Goal: Transaction & Acquisition: Purchase product/service

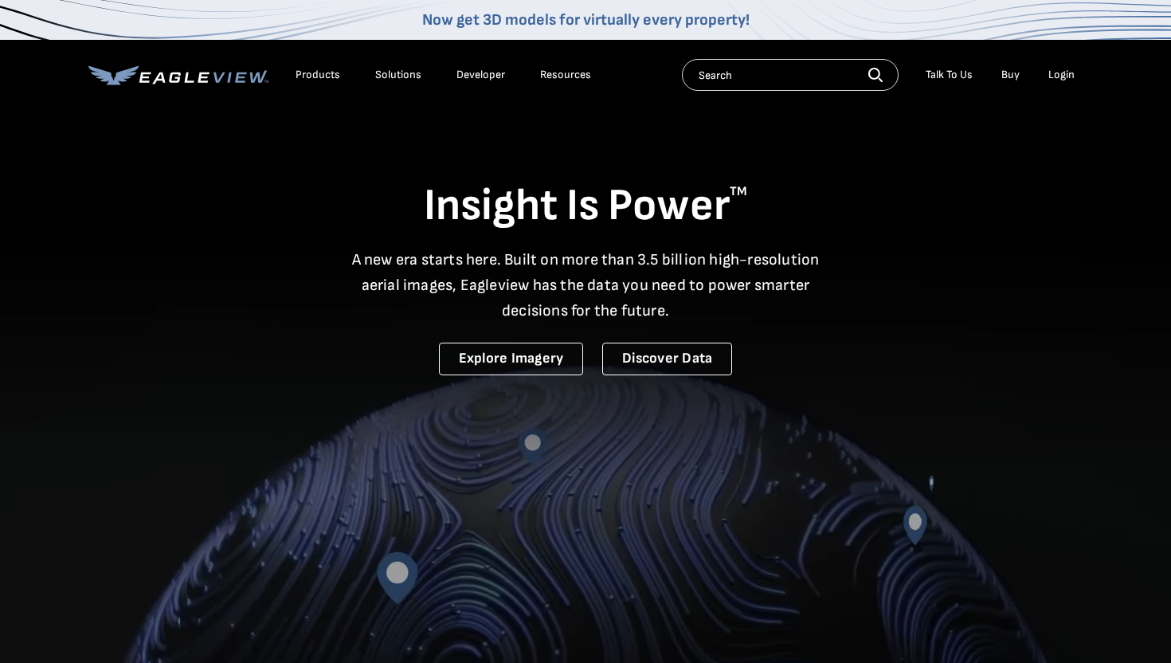
click at [1058, 76] on div "Login" at bounding box center [1061, 75] width 26 height 14
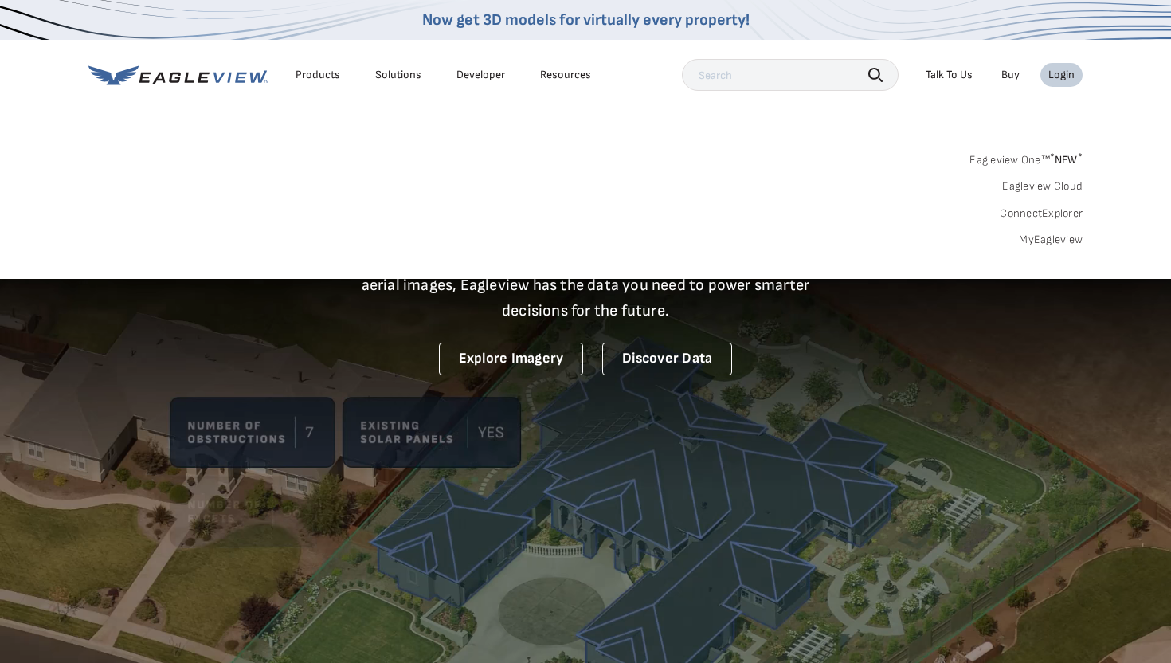
click at [1044, 239] on link "MyEagleview" at bounding box center [1051, 240] width 64 height 14
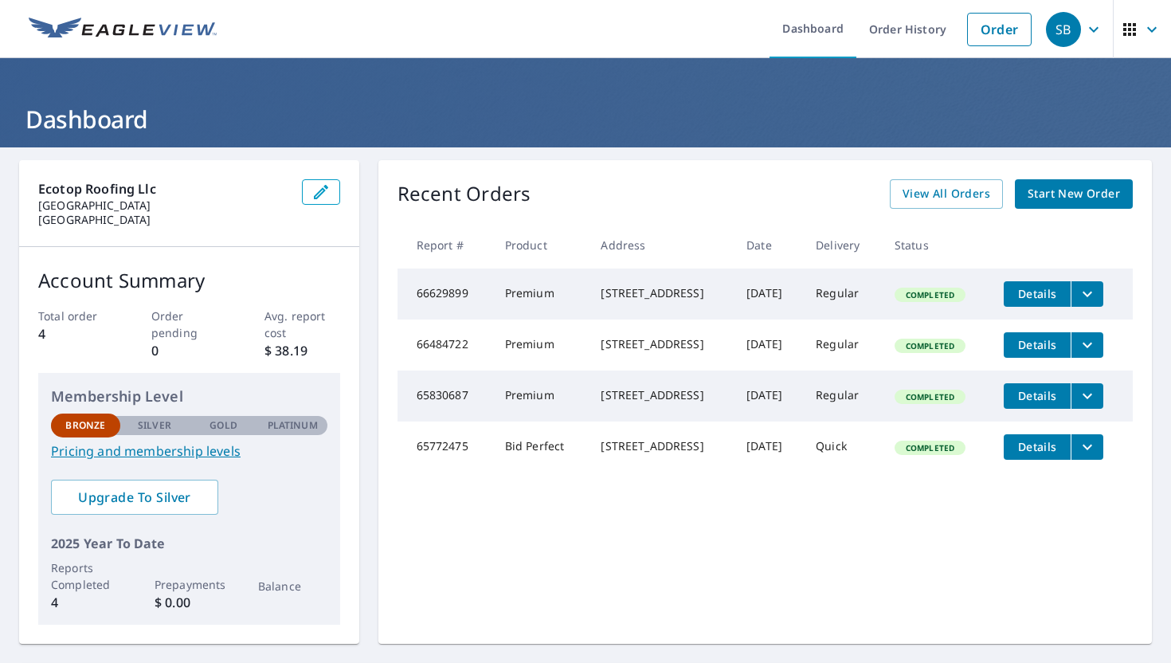
click at [1058, 191] on span "Start New Order" at bounding box center [1073, 194] width 92 height 20
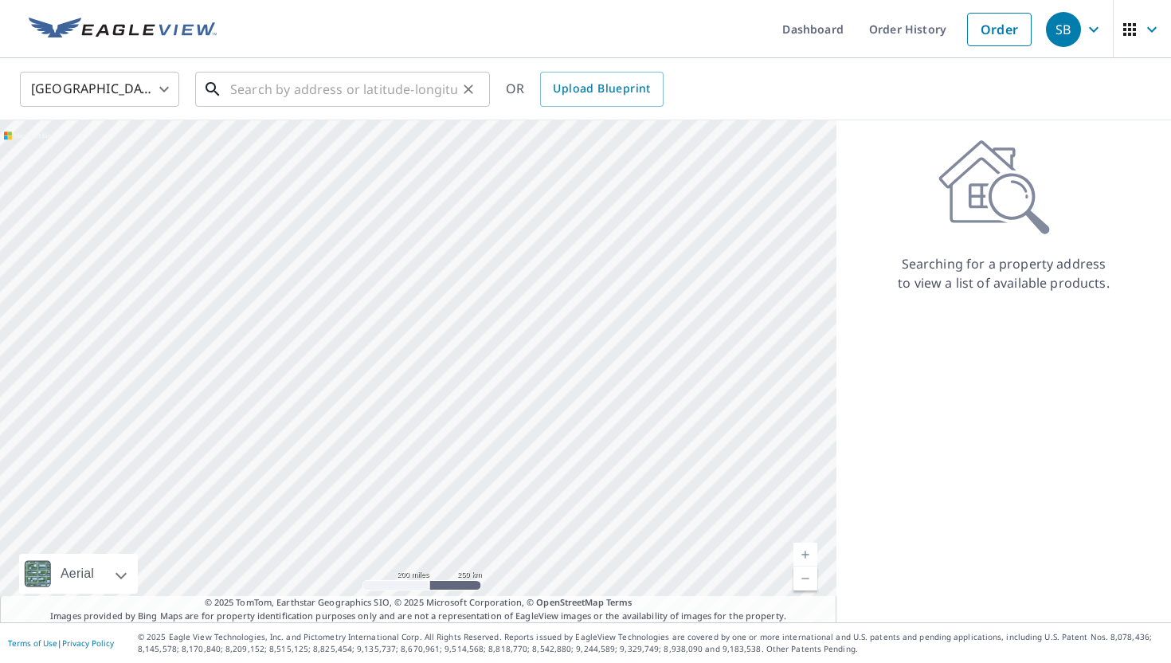
click at [315, 95] on input "text" at bounding box center [343, 89] width 227 height 45
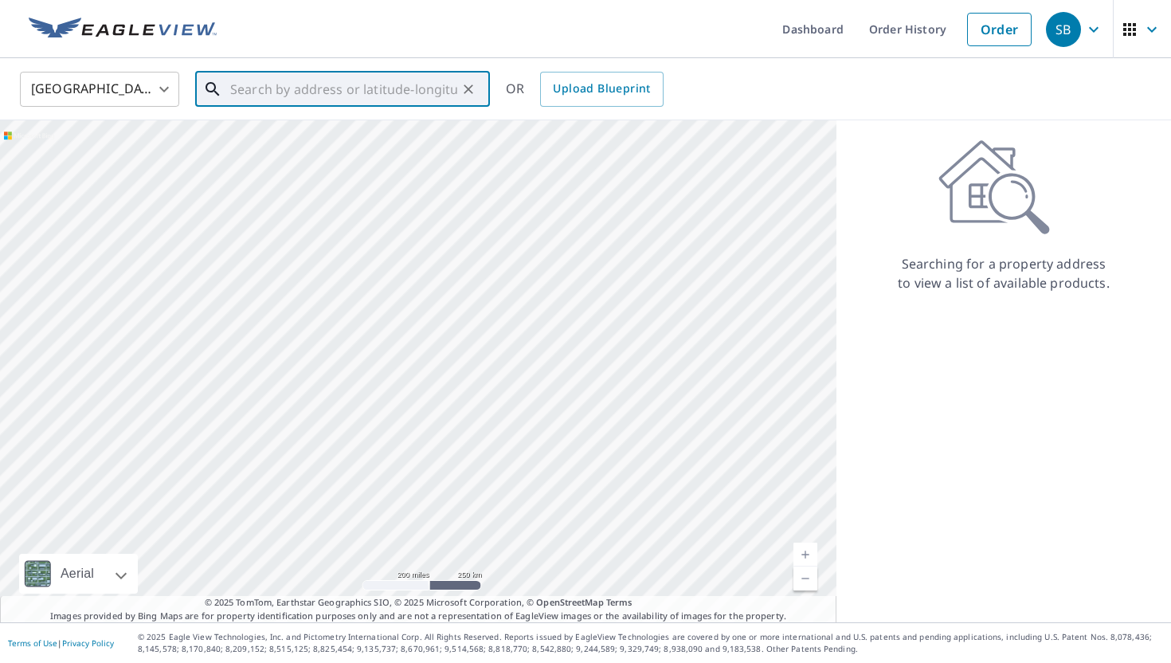
paste input "1166 NW 118th Way Coral Springs, FL 33071 United"
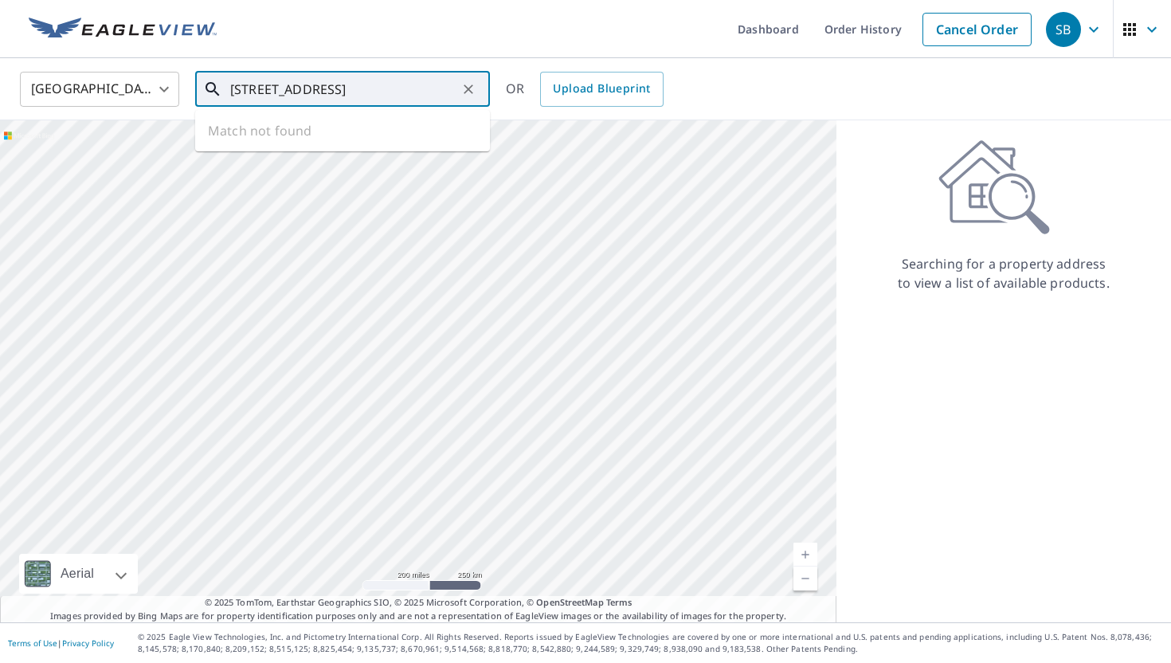
scroll to position [0, 92]
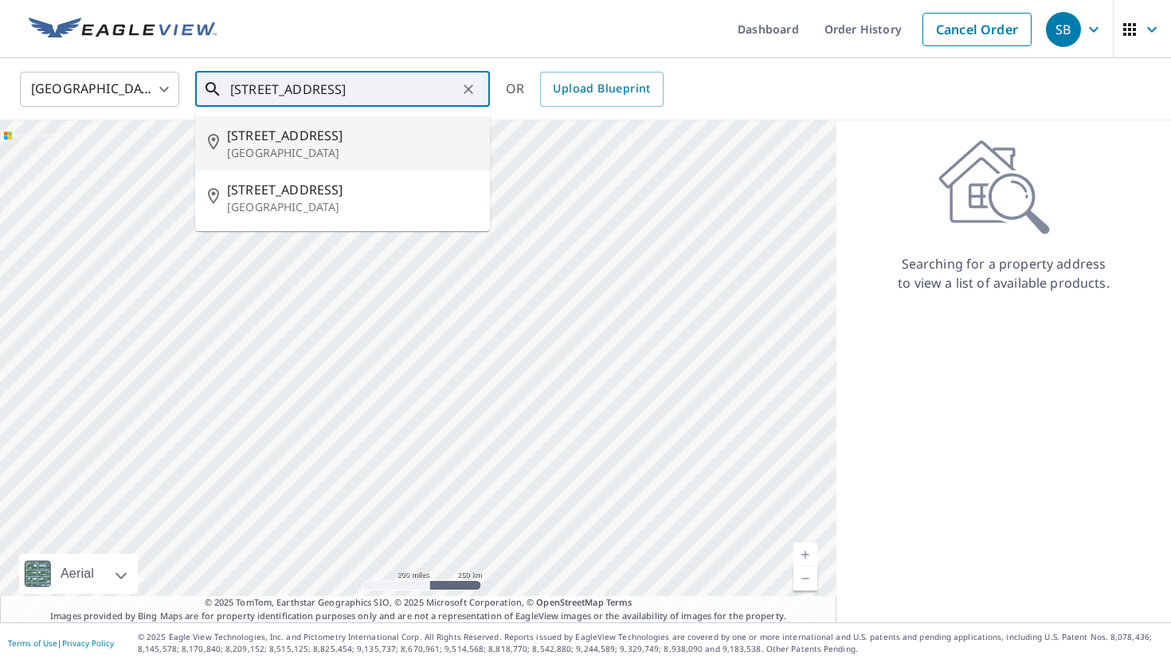
click at [309, 147] on p "Coral Springs, FL 33071" at bounding box center [352, 153] width 250 height 16
type input "1166 NW 118th Way Coral Springs, FL 33071"
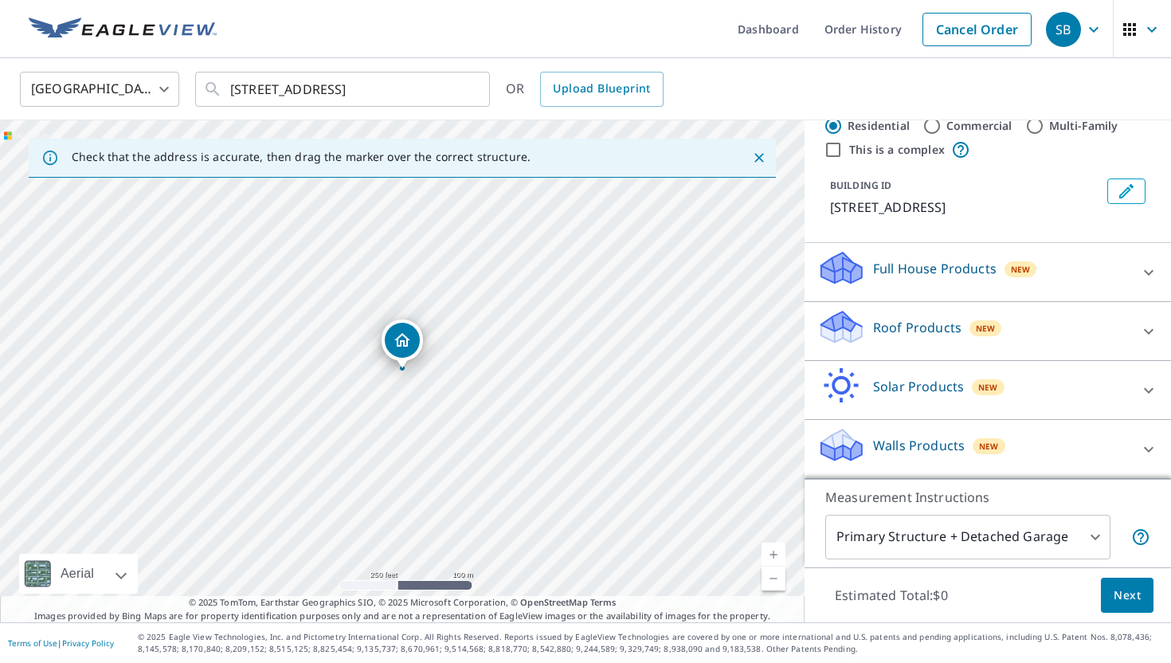
scroll to position [60, 0]
click at [1151, 333] on icon at bounding box center [1148, 331] width 19 height 19
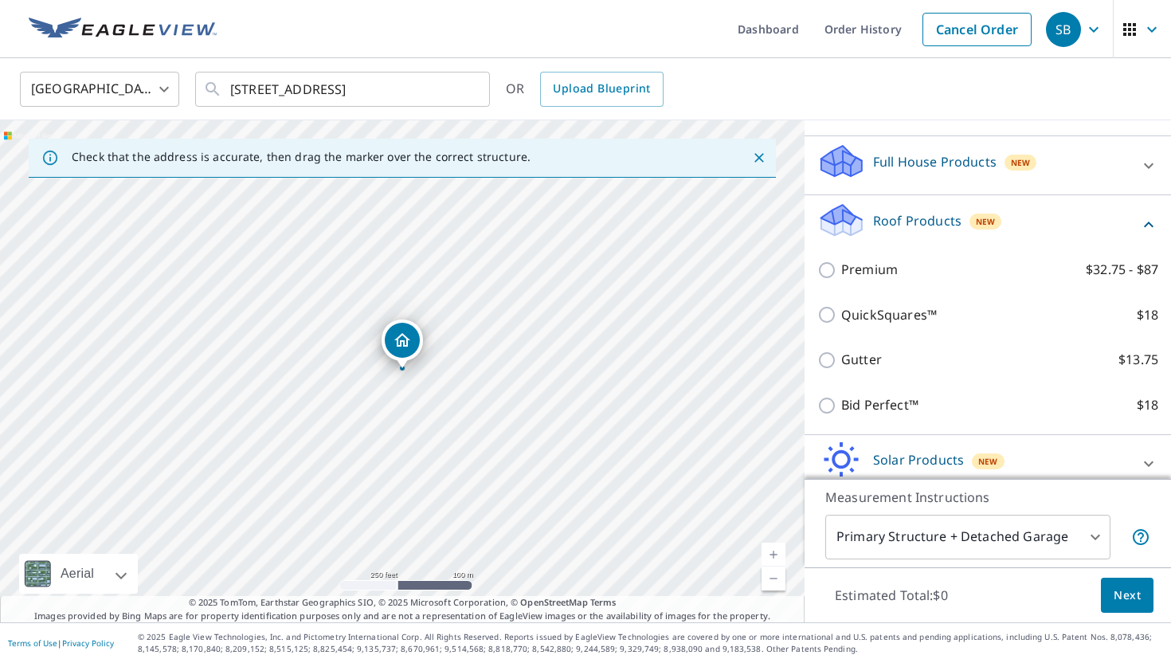
scroll to position [150, 0]
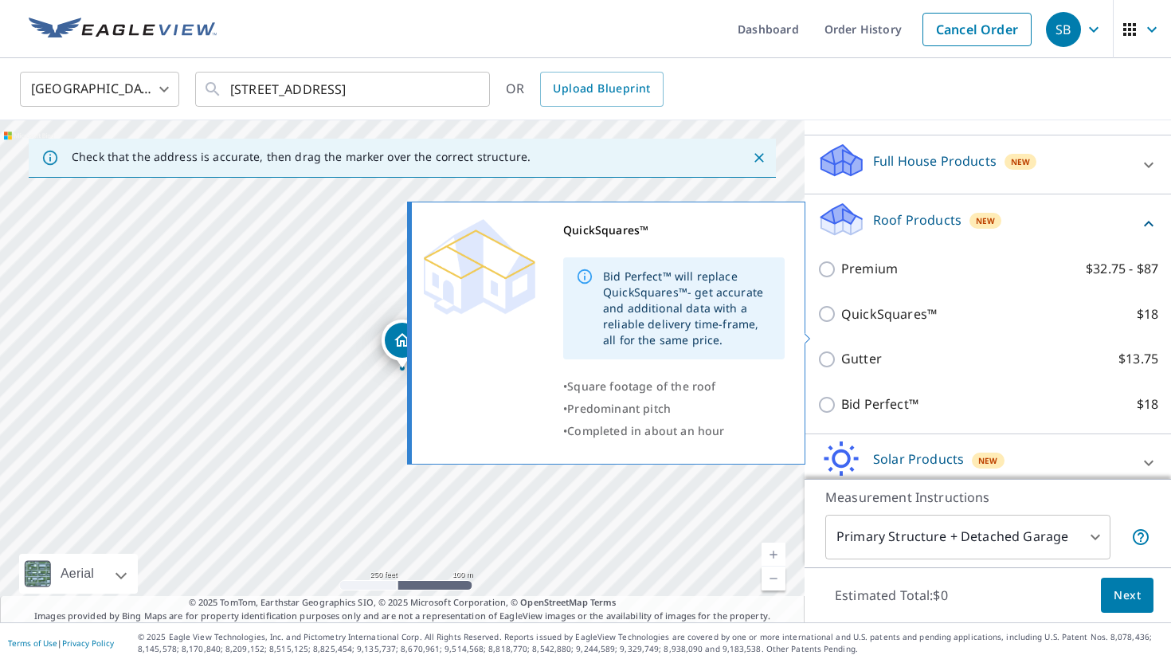
click at [582, 275] on icon at bounding box center [585, 277] width 18 height 18
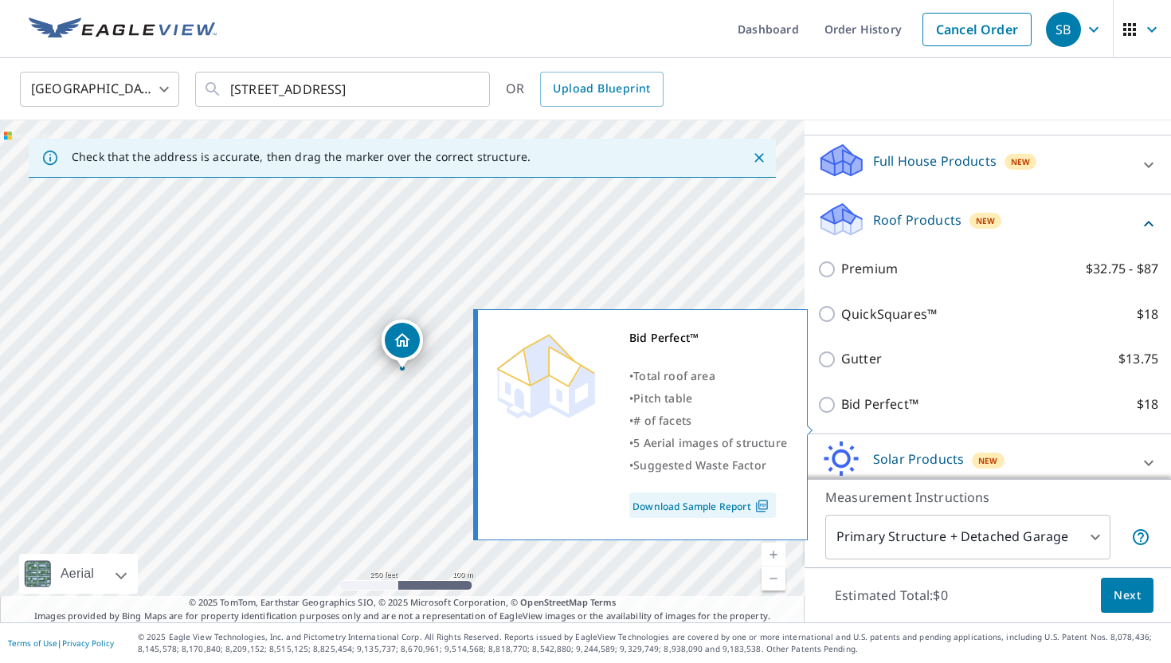
click at [734, 499] on link "Download Sample Report" at bounding box center [702, 504] width 147 height 25
click at [827, 414] on input "Bid Perfect™ $18" at bounding box center [829, 404] width 24 height 19
checkbox input "true"
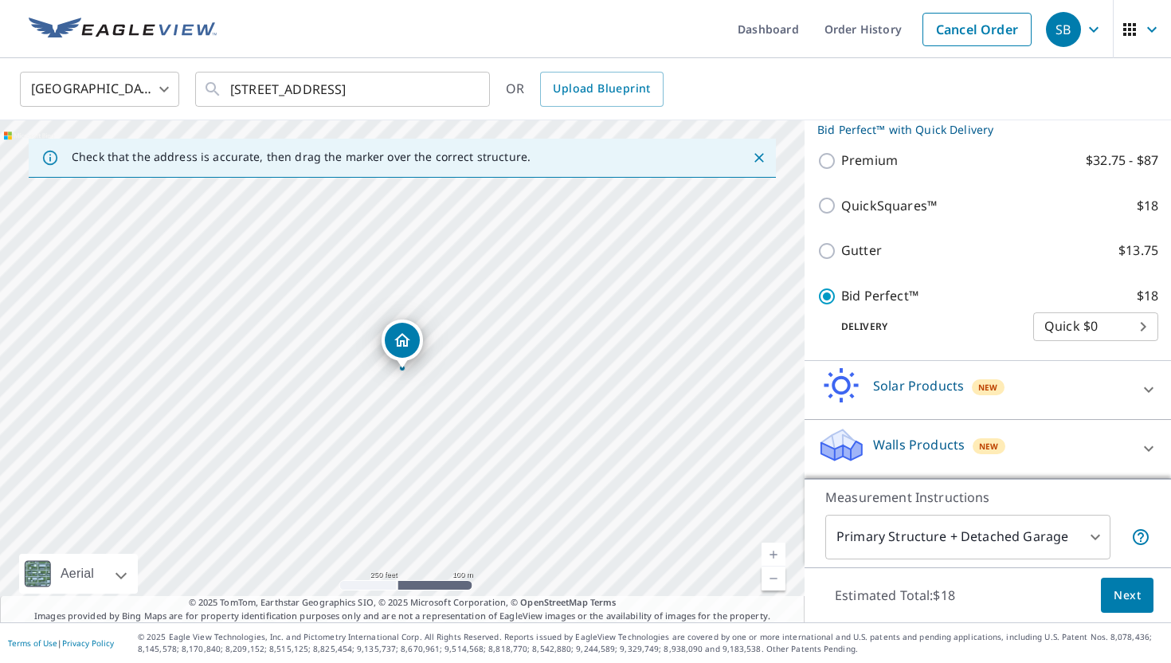
scroll to position [288, 0]
click at [1101, 333] on body "SB SB Dashboard Order History Cancel Order SB United States US ​ 1166 NW 118th …" at bounding box center [585, 331] width 1171 height 663
click at [1101, 333] on li "Quick $0" at bounding box center [1095, 333] width 125 height 29
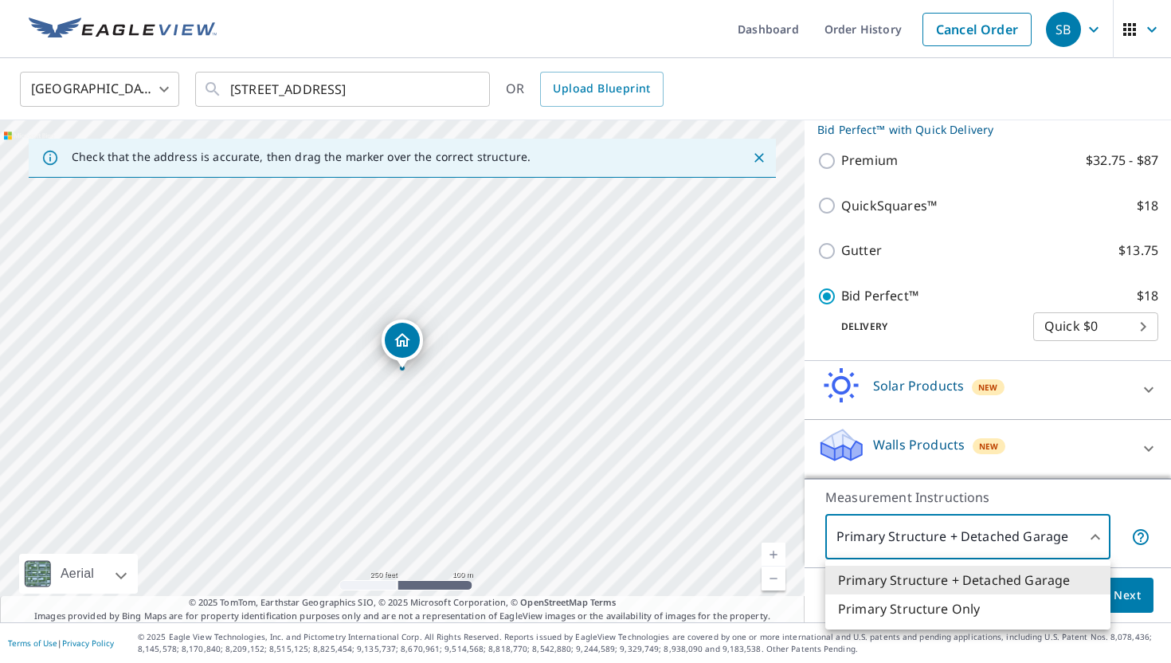
click at [1043, 536] on body "SB SB Dashboard Order History Cancel Order SB United States US ​ 1166 NW 118th …" at bounding box center [585, 331] width 1171 height 663
click at [1042, 536] on div at bounding box center [585, 331] width 1171 height 663
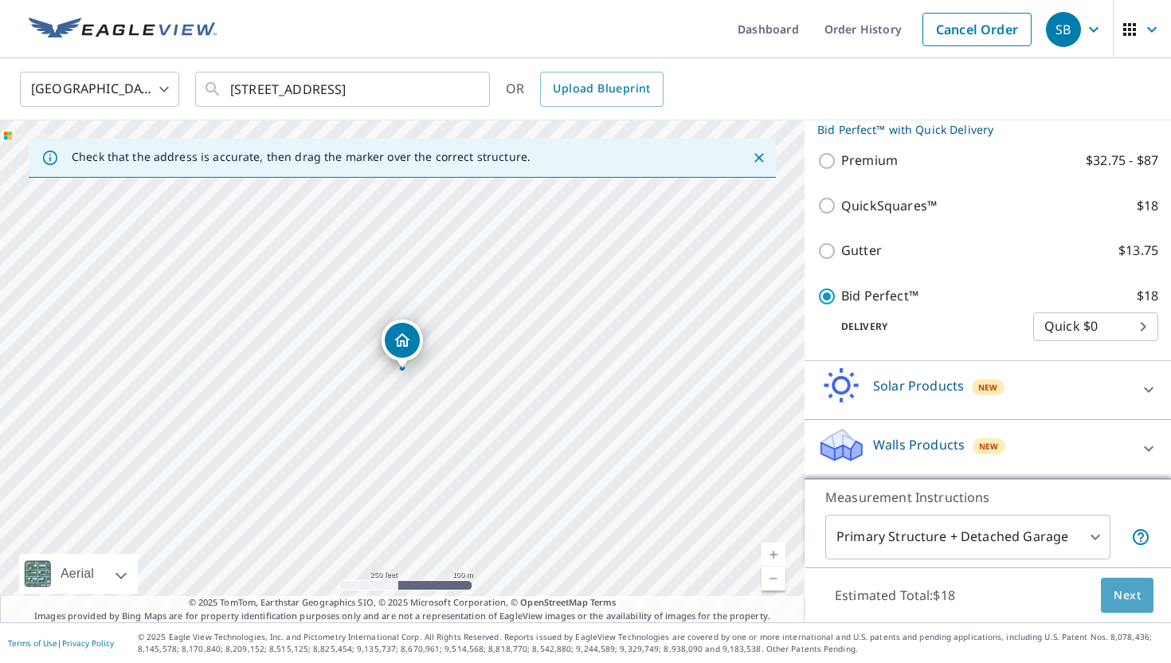
click at [1130, 598] on span "Next" at bounding box center [1126, 595] width 27 height 20
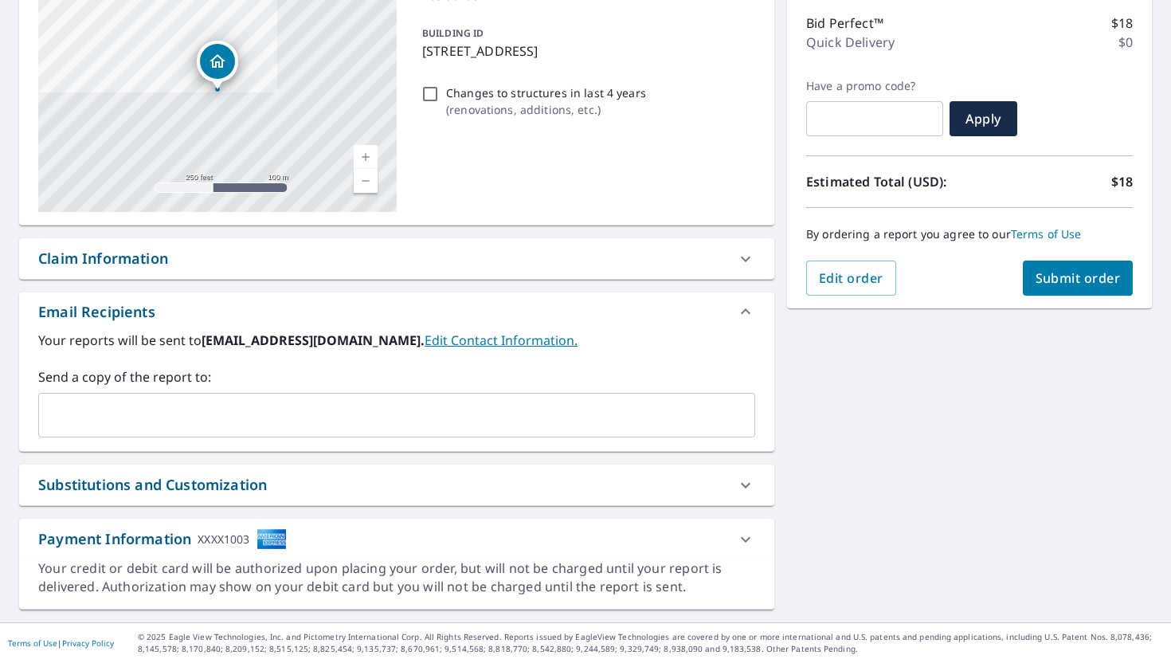
scroll to position [198, 0]
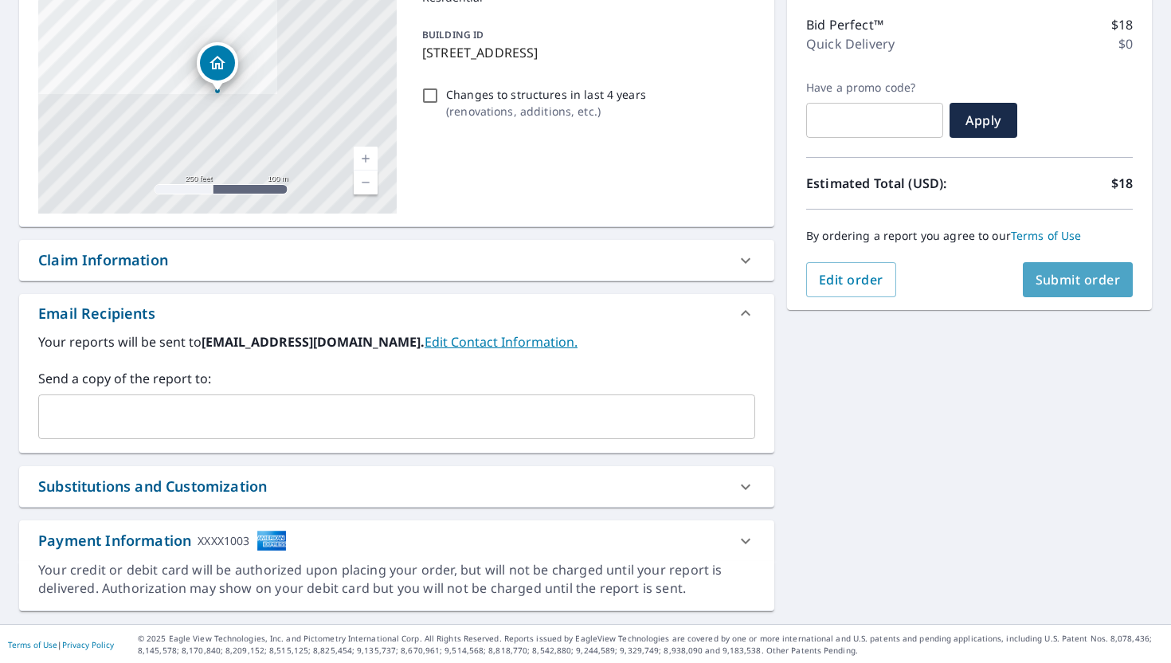
click at [1064, 274] on span "Submit order" at bounding box center [1077, 280] width 85 height 18
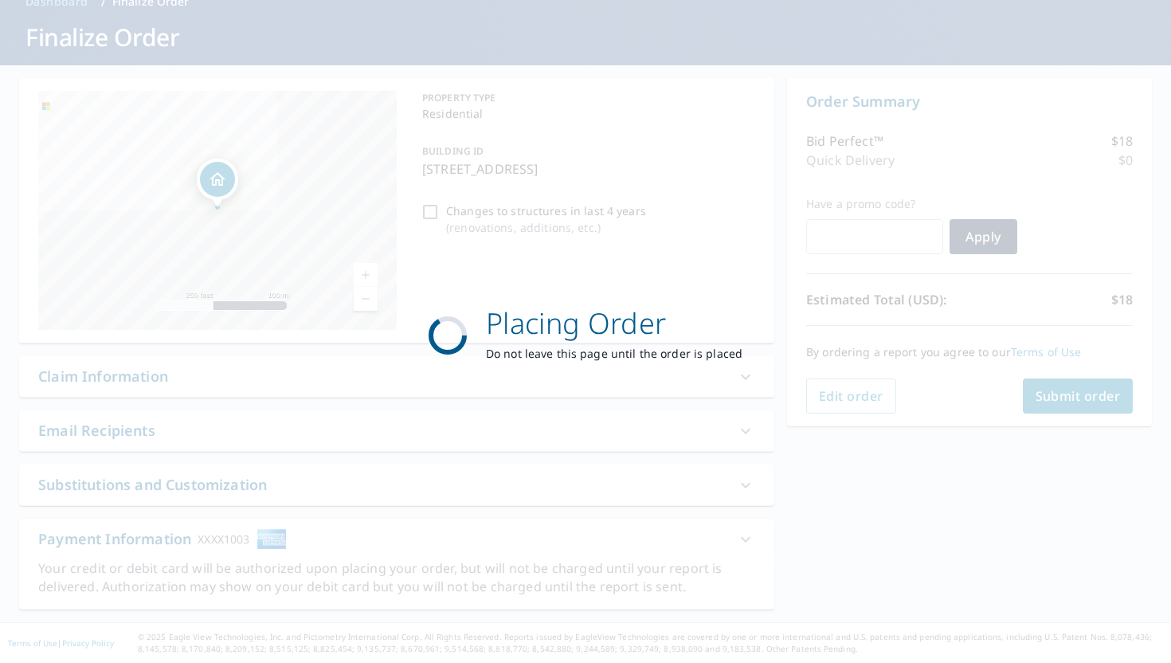
scroll to position [82, 0]
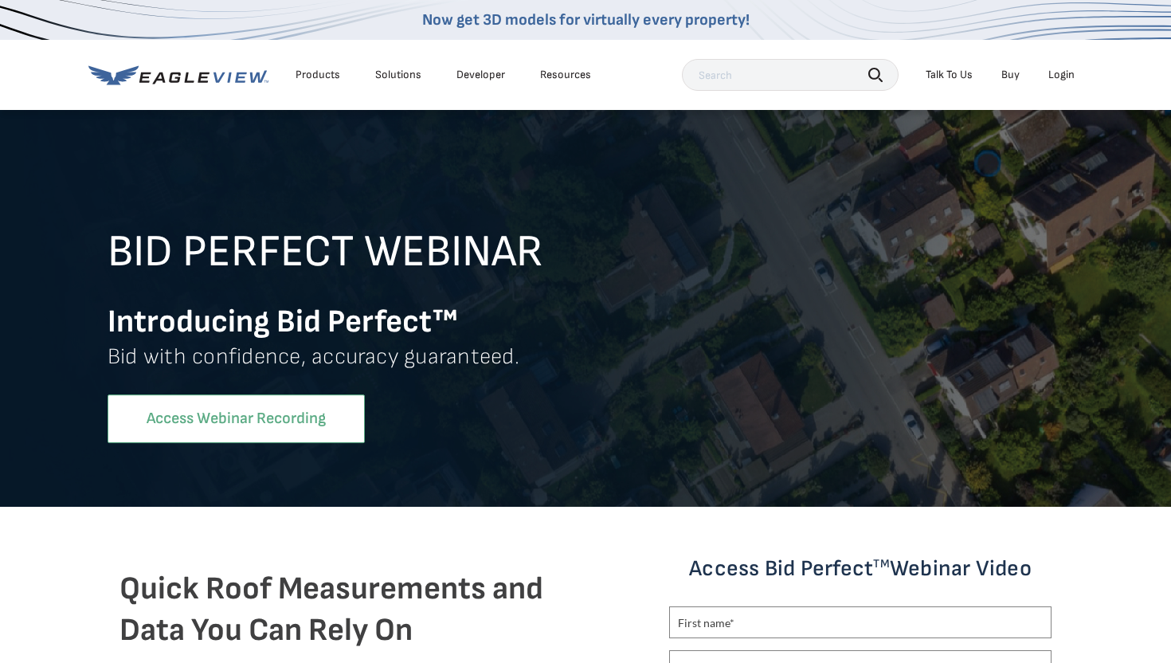
click at [294, 413] on link "Access Webinar Recording" at bounding box center [236, 418] width 257 height 49
